Goal: Check status: Check status

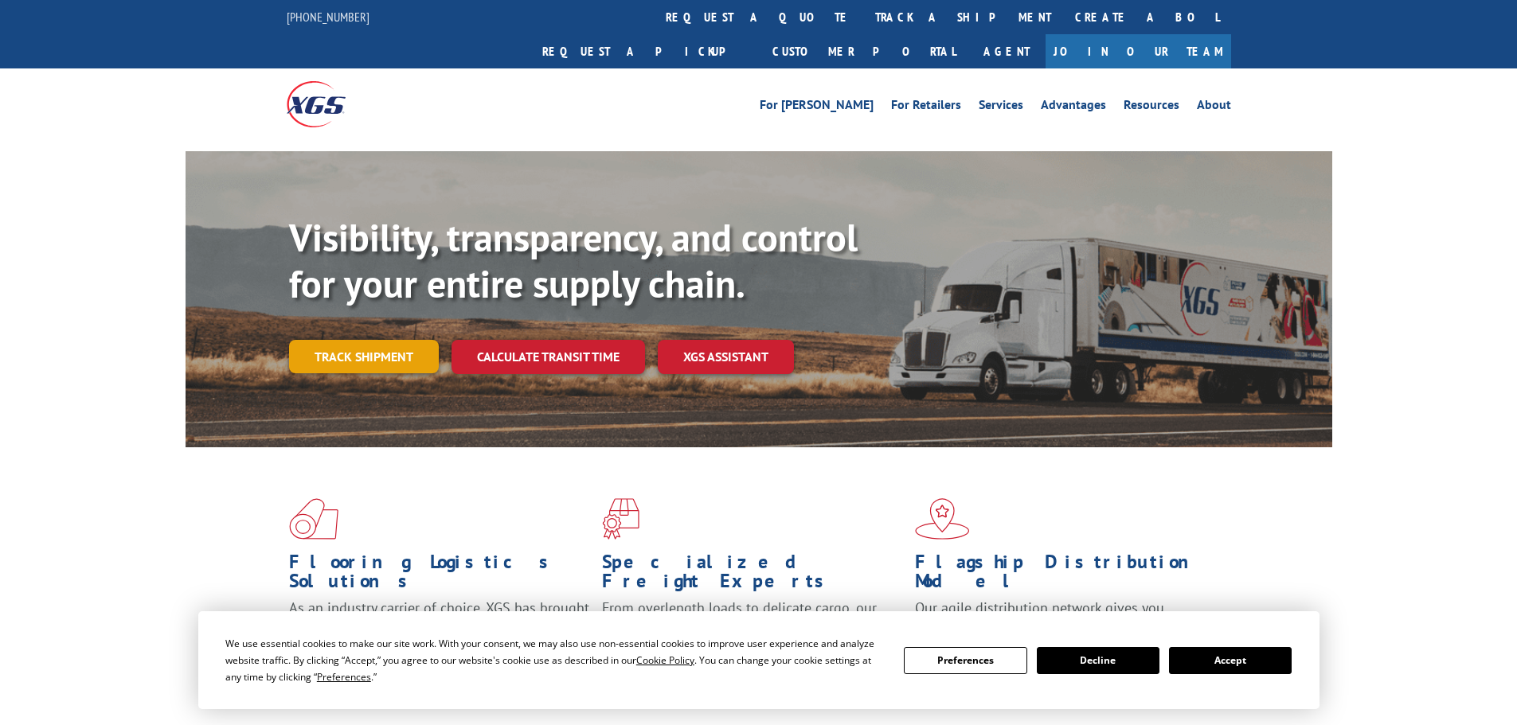
click at [366, 340] on link "Track shipment" at bounding box center [364, 356] width 150 height 33
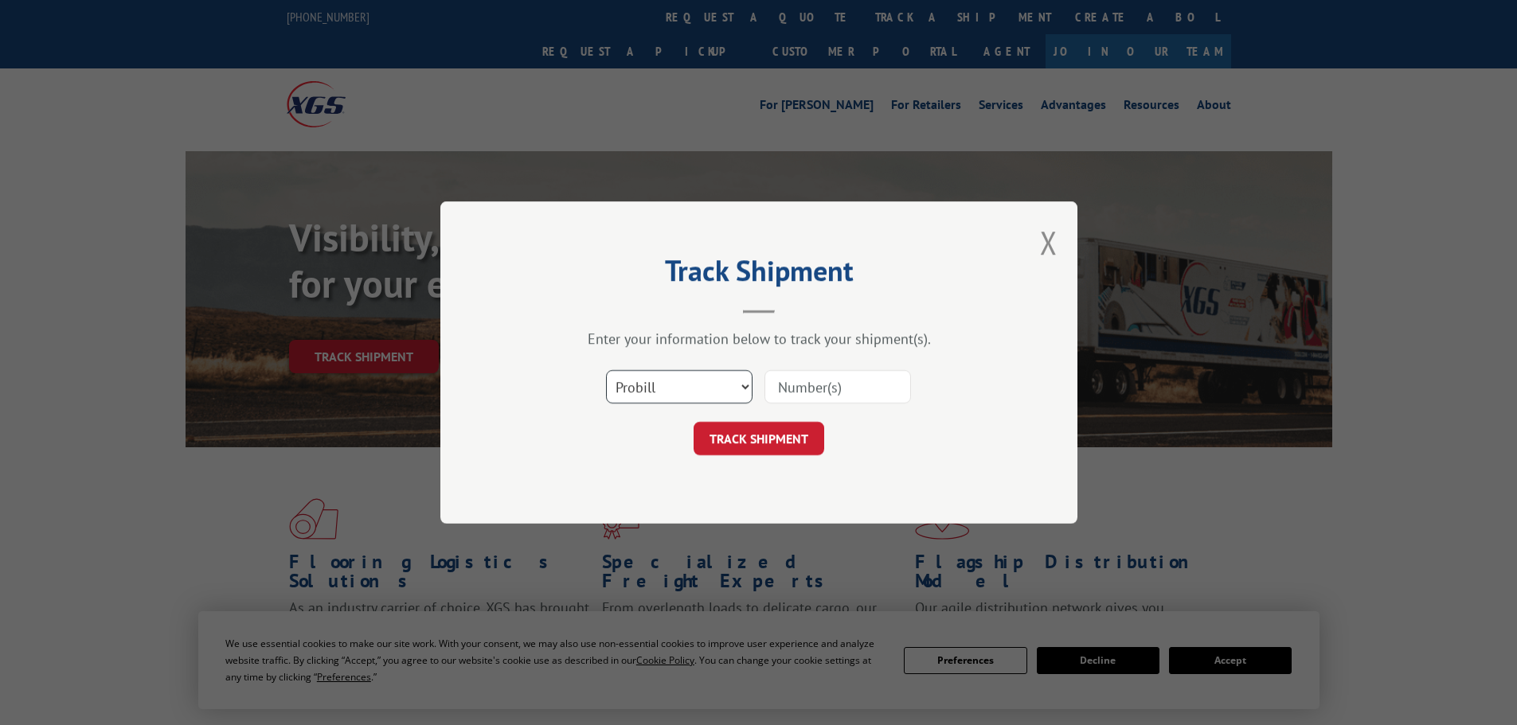
click at [749, 385] on select "Select category... Probill BOL PO" at bounding box center [679, 386] width 146 height 33
select select "po"
click at [606, 370] on select "Select category... Probill BOL PO" at bounding box center [679, 386] width 146 height 33
click at [840, 382] on input at bounding box center [837, 386] width 146 height 33
type input "296542894"
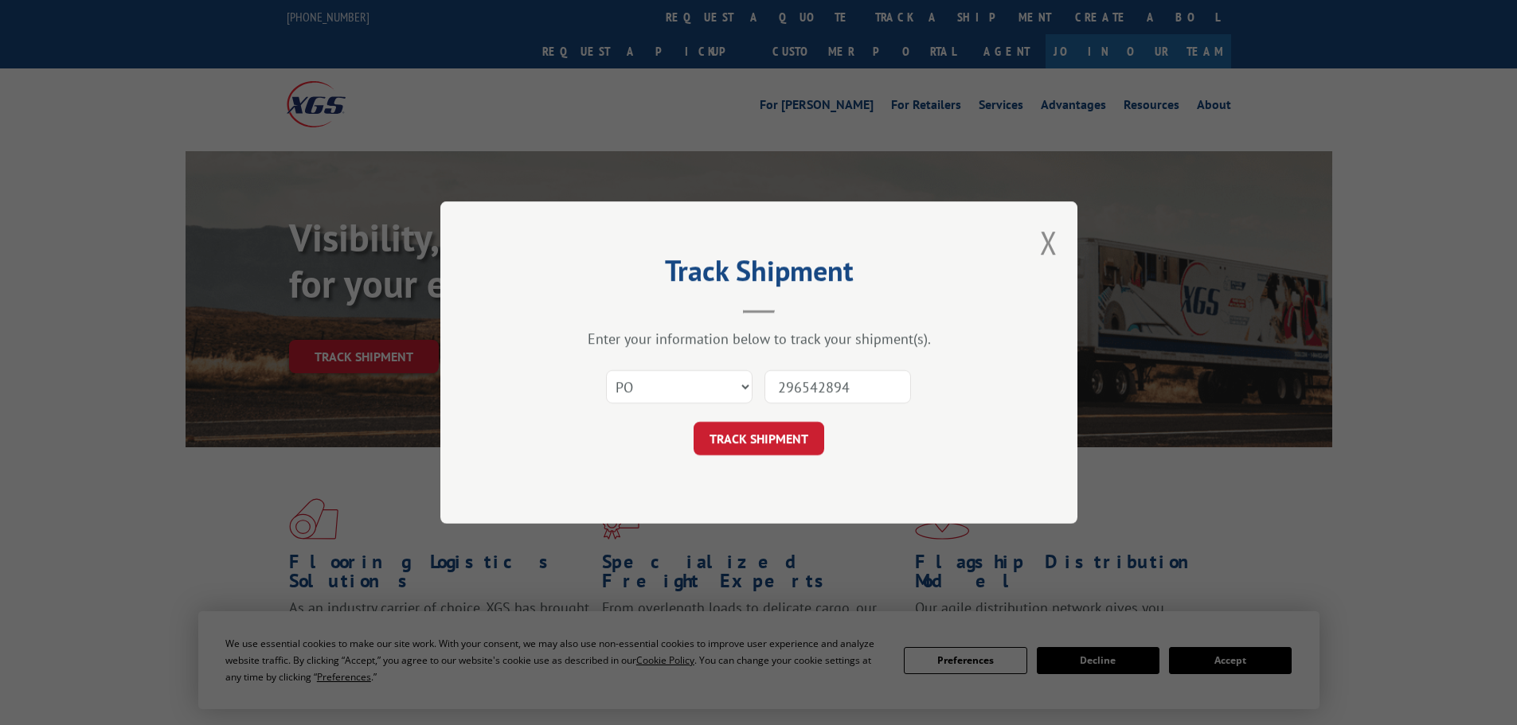
click button "TRACK SHIPMENT" at bounding box center [758, 438] width 131 height 33
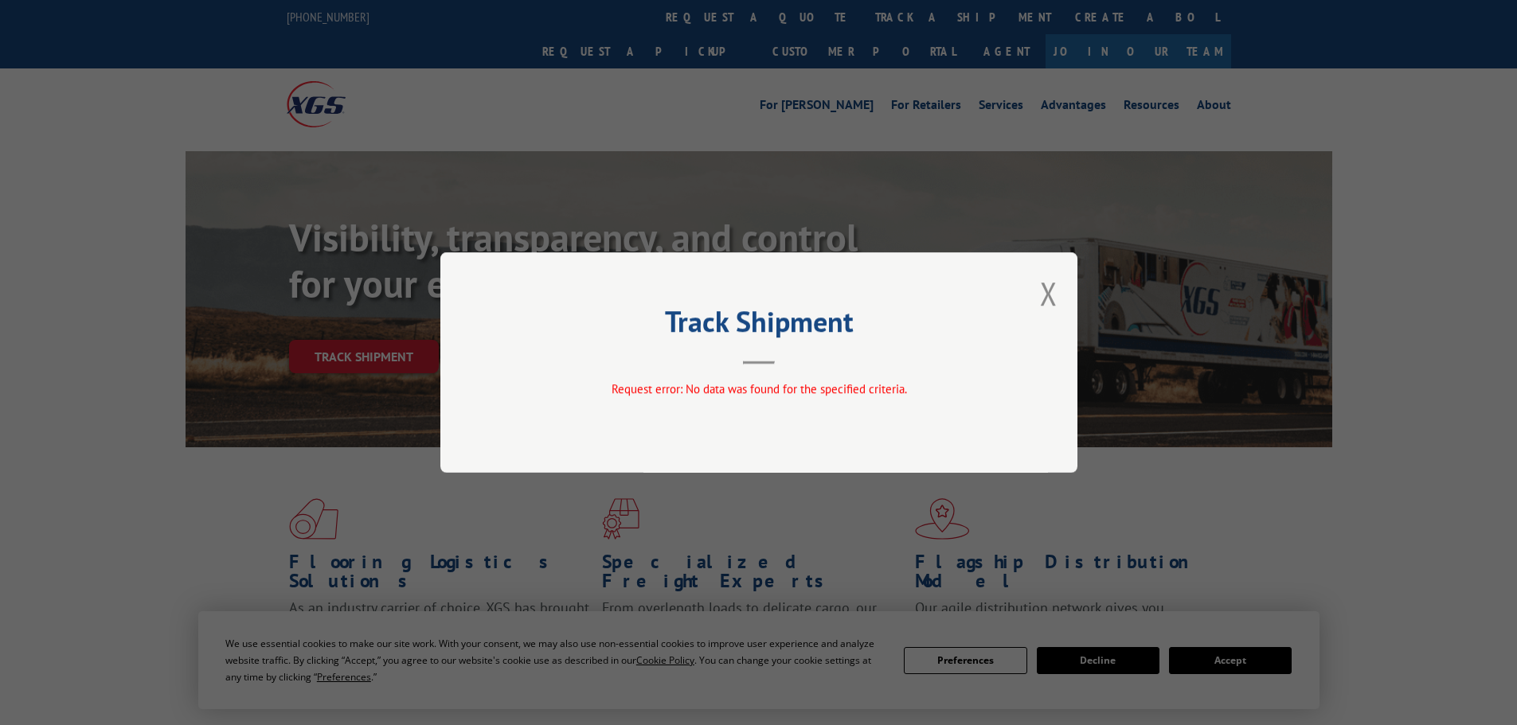
click at [1064, 297] on div "Track Shipment Request error: No data was found for the specified criteria." at bounding box center [758, 362] width 637 height 221
click at [1057, 299] on div "Track Shipment Request error: No data was found for the specified criteria." at bounding box center [758, 362] width 637 height 221
click at [1055, 302] on button "Close modal" at bounding box center [1049, 293] width 18 height 42
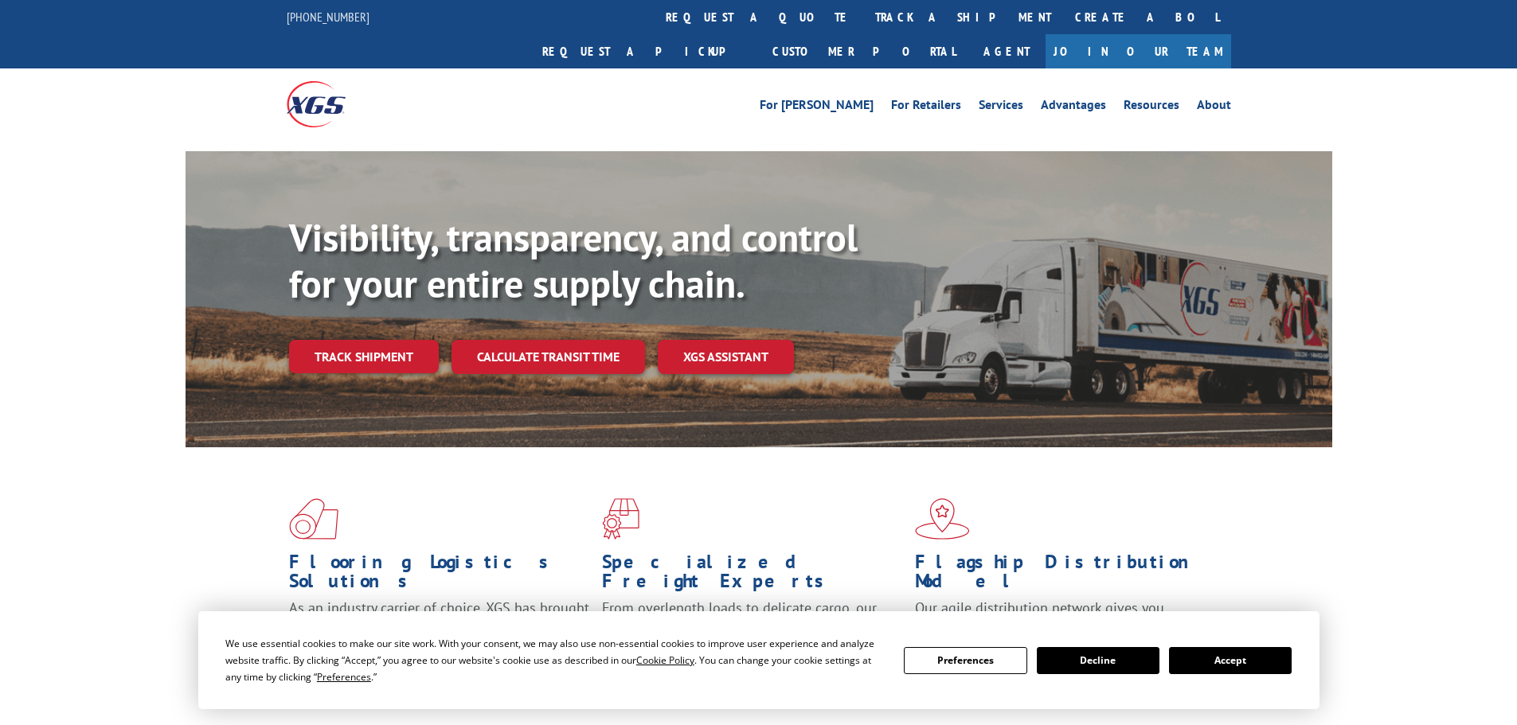
click at [1354, 510] on div "Flooring Logistics Solutions As an industry carrier of choice, XGS has brought …" at bounding box center [758, 607] width 1517 height 320
click at [1244, 646] on div "We use essential cookies to make our site work. With your consent, we may also …" at bounding box center [758, 660] width 1066 height 50
click at [1244, 672] on button "Accept" at bounding box center [1230, 660] width 123 height 27
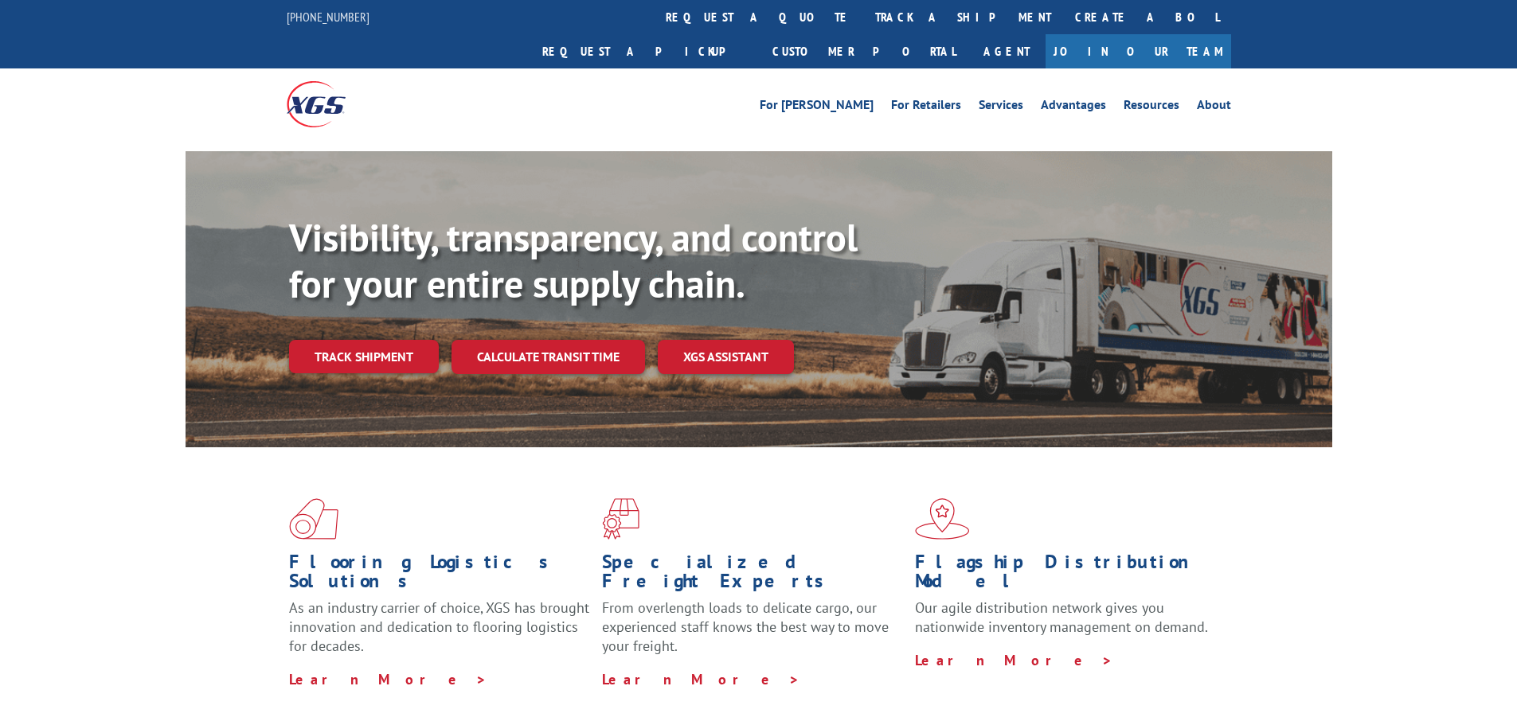
click at [1368, 497] on div "Flooring Logistics Solutions As an industry carrier of choice, XGS has brought …" at bounding box center [758, 607] width 1517 height 320
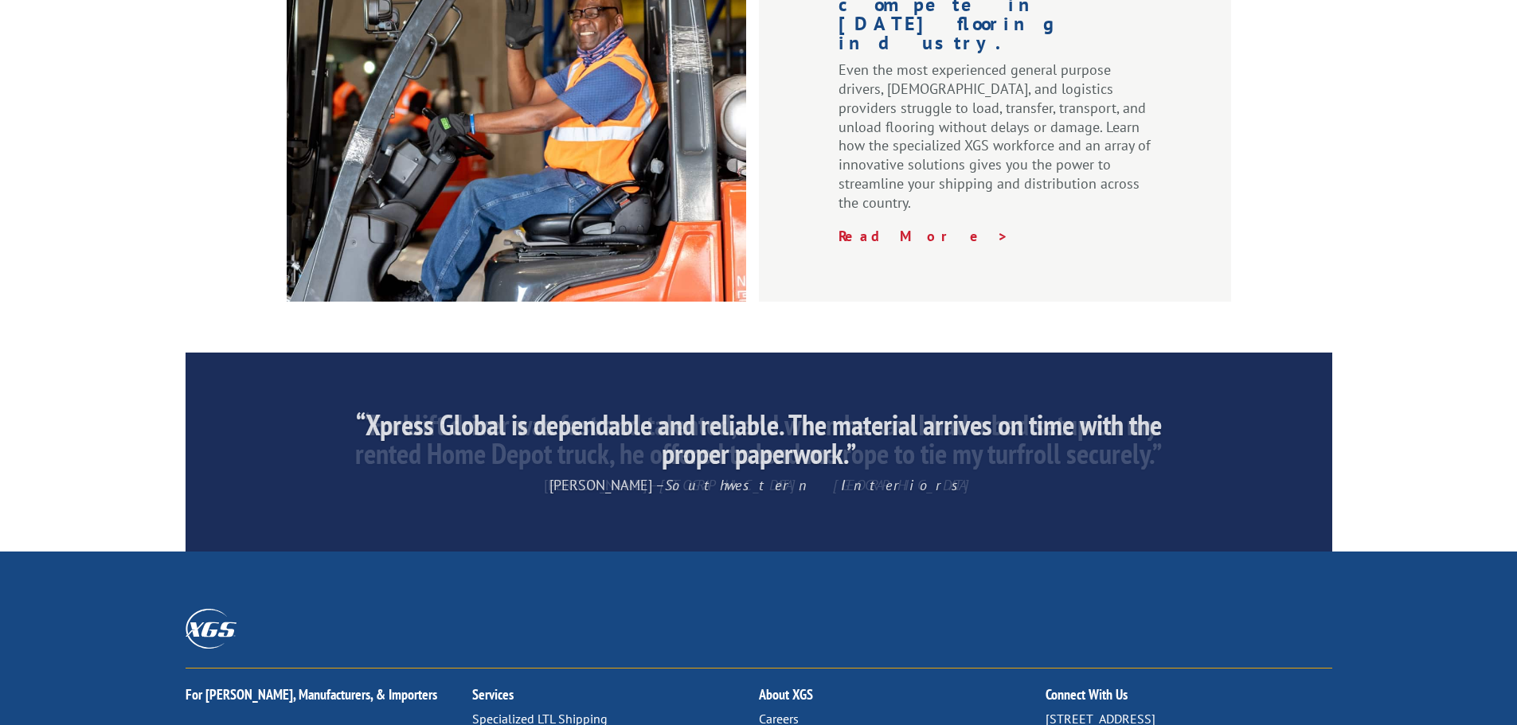
scroll to position [2388, 0]
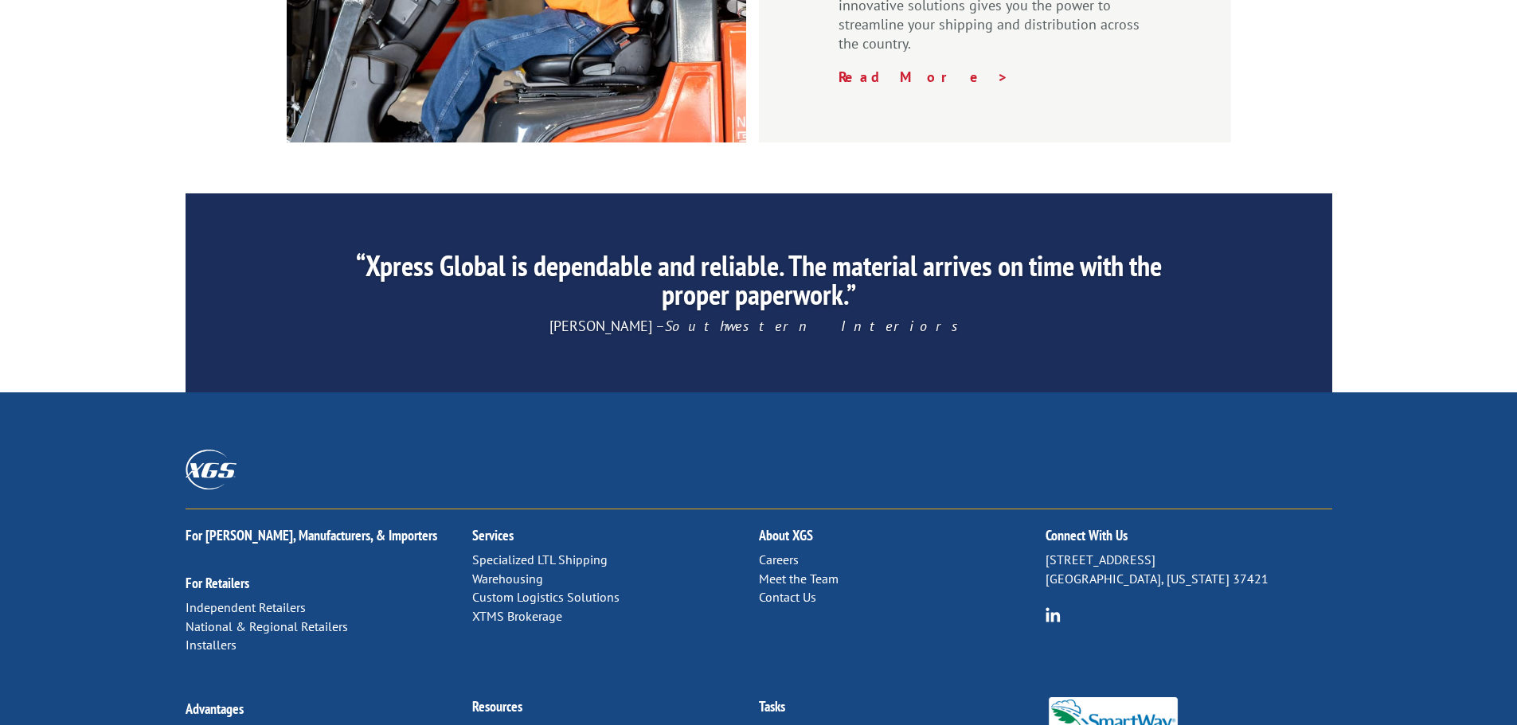
click at [801, 589] on link "Contact Us" at bounding box center [787, 597] width 57 height 16
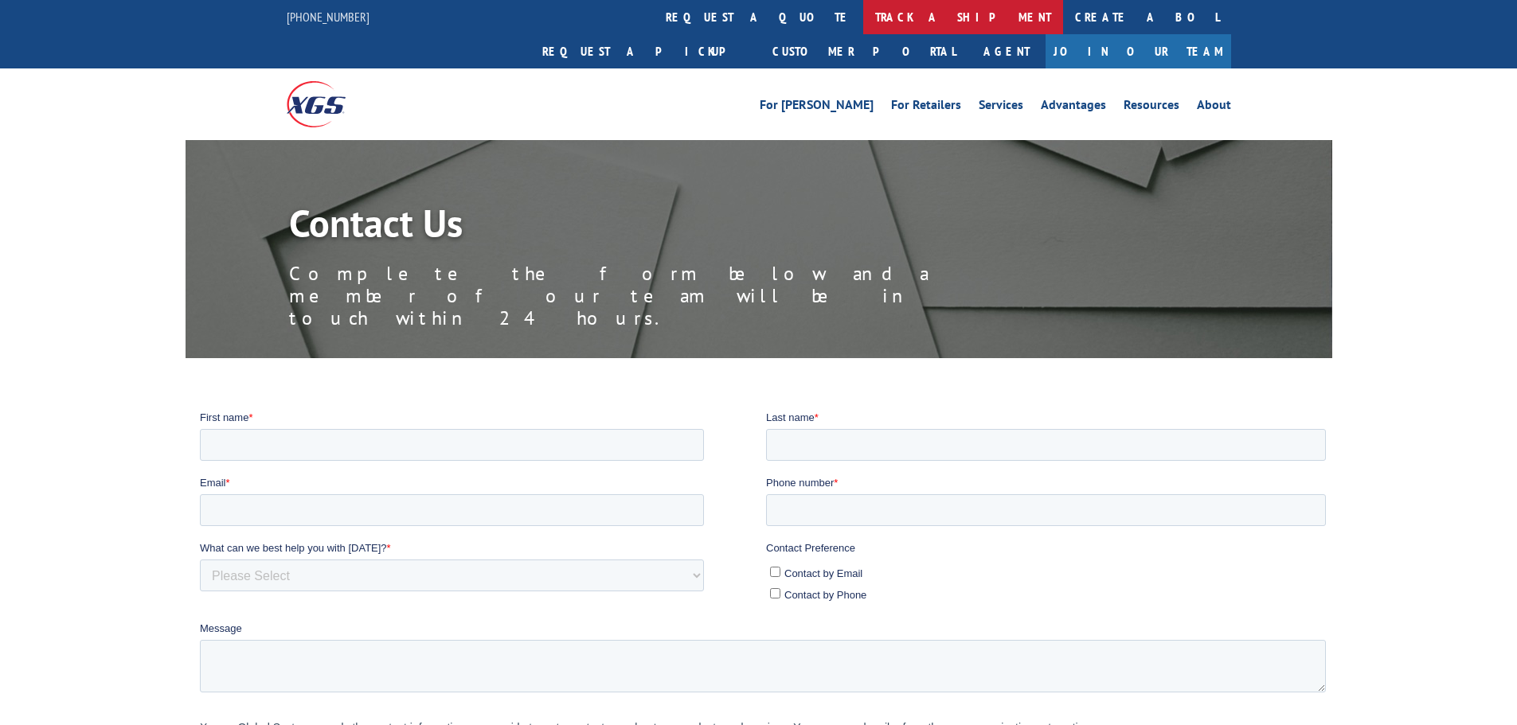
click at [863, 14] on link "track a shipment" at bounding box center [963, 17] width 200 height 34
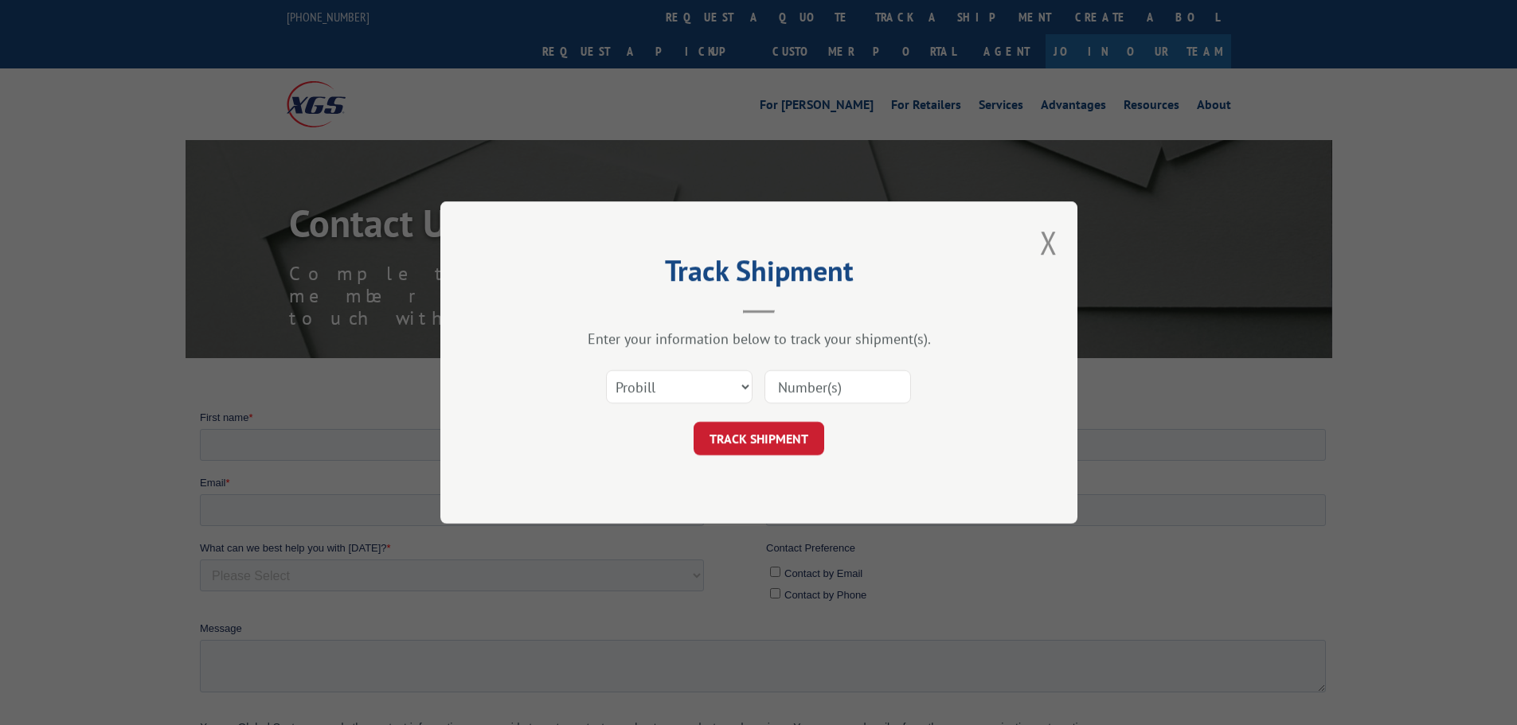
click at [1070, 245] on div "Track Shipment Enter your information below to track your shipment(s). Select c…" at bounding box center [758, 362] width 637 height 322
click at [1050, 240] on button "Close modal" at bounding box center [1049, 242] width 18 height 42
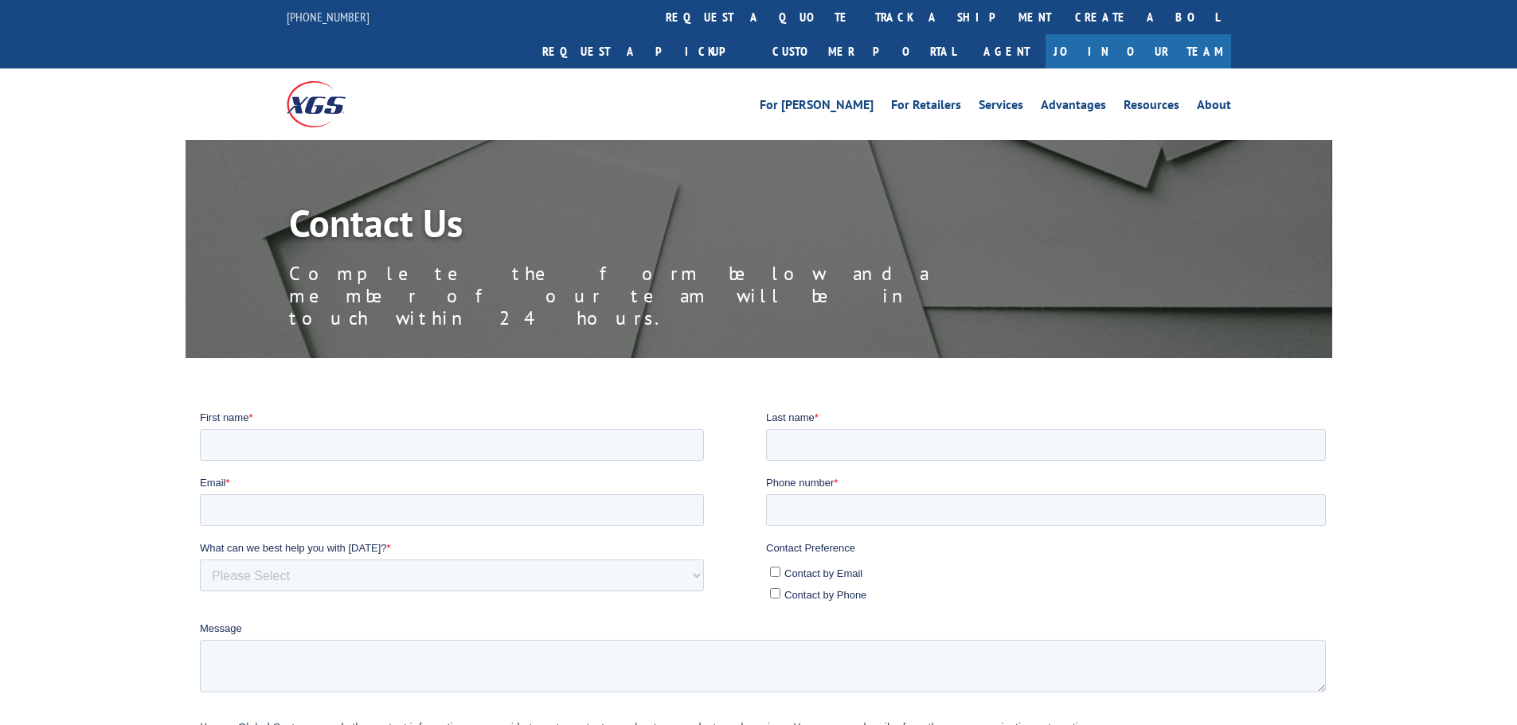
click at [325, 81] on img at bounding box center [316, 103] width 59 height 45
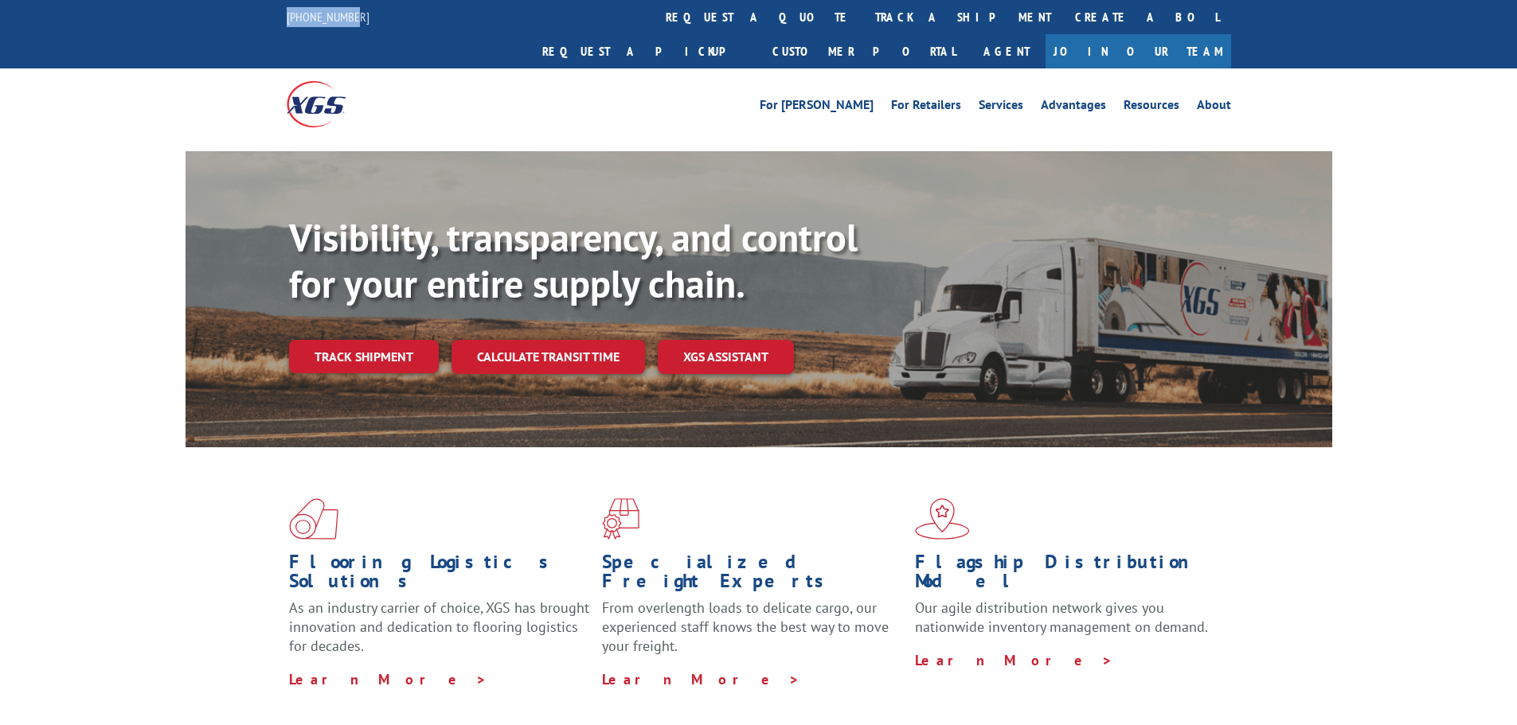
drag, startPoint x: 276, startPoint y: 21, endPoint x: 364, endPoint y: 20, distance: 87.6
click at [364, 20] on div "[PHONE_NUMBER] request a quote track a shipment Create a BOL Request a pickup C…" at bounding box center [758, 34] width 1517 height 68
copy link "[PHONE_NUMBER]"
